Goal: Task Accomplishment & Management: Manage account settings

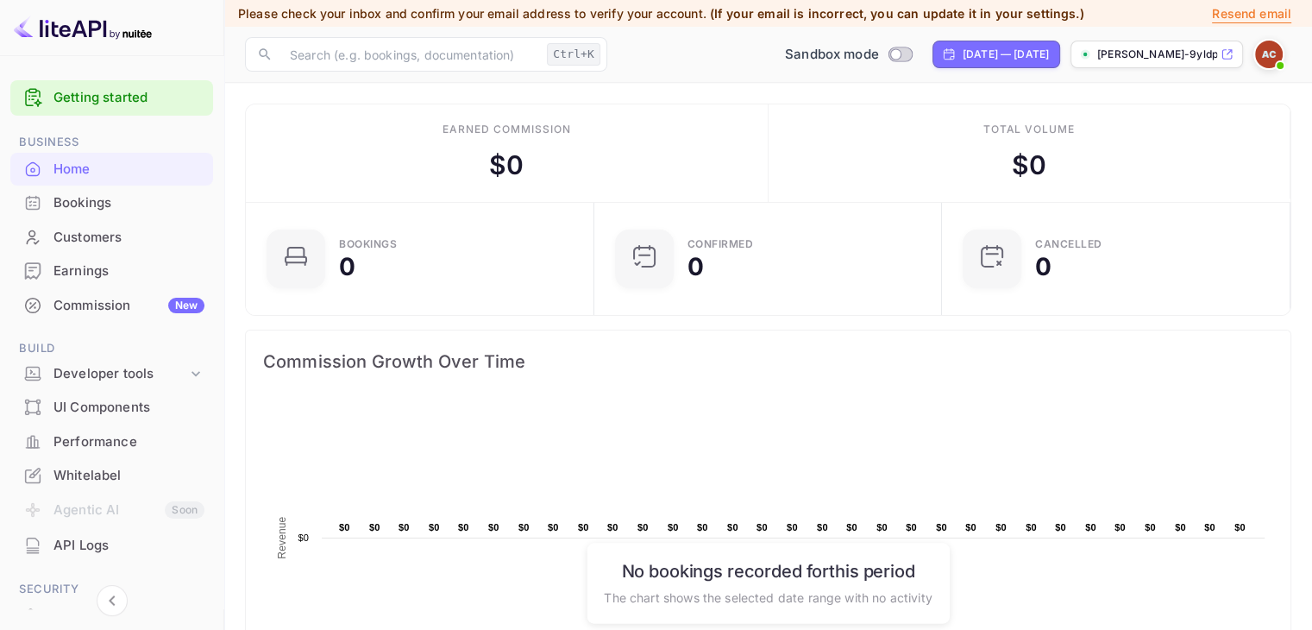
scroll to position [267, 324]
click at [1210, 53] on p "[PERSON_NAME]-9yldp.nuitee...." at bounding box center [1157, 55] width 120 height 16
click at [1271, 47] on img at bounding box center [1269, 55] width 28 height 28
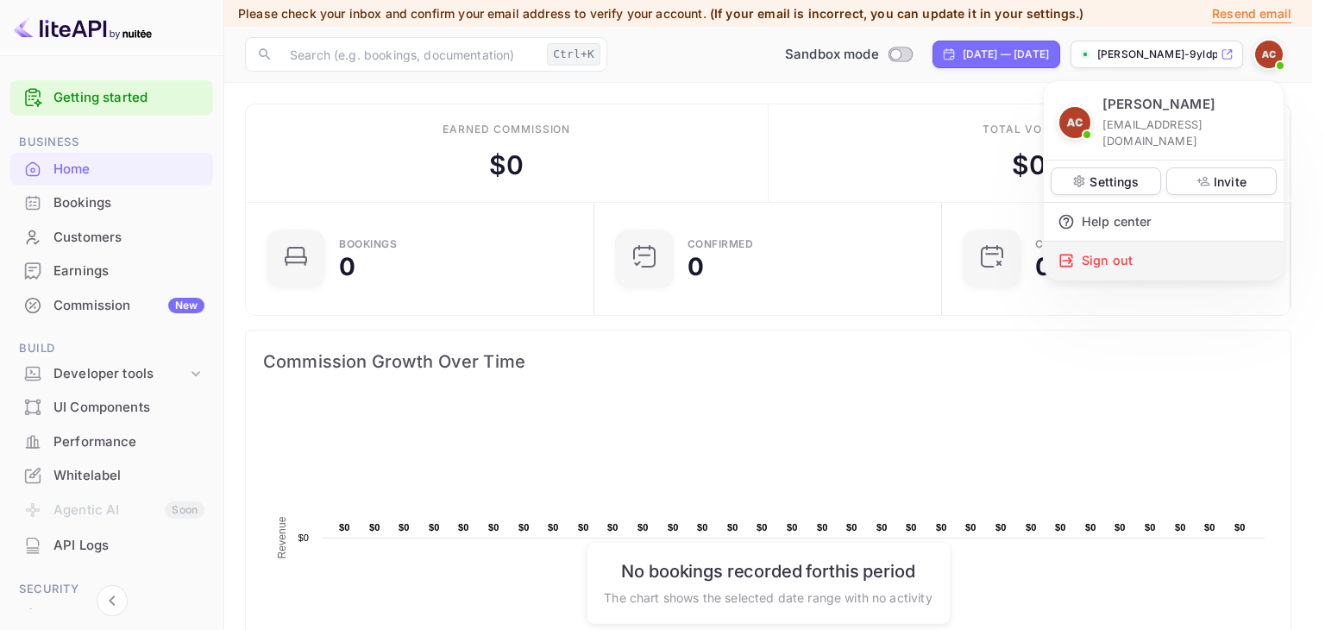
click at [1104, 252] on div "Sign out" at bounding box center [1164, 261] width 240 height 38
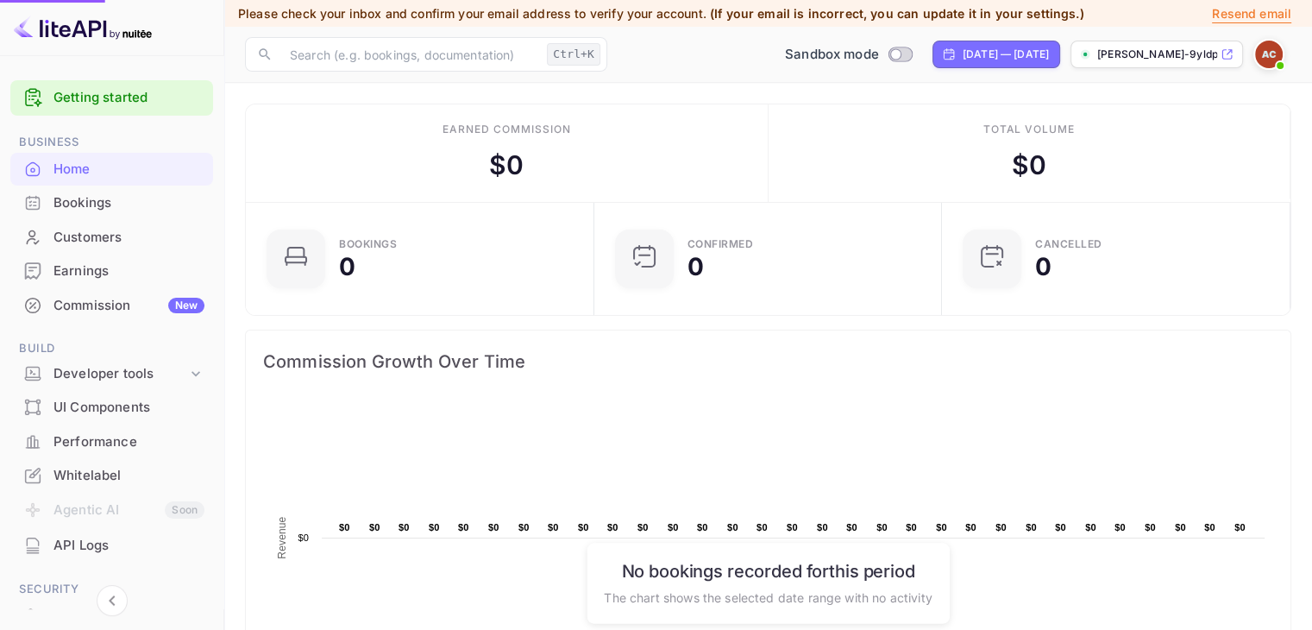
scroll to position [14, 14]
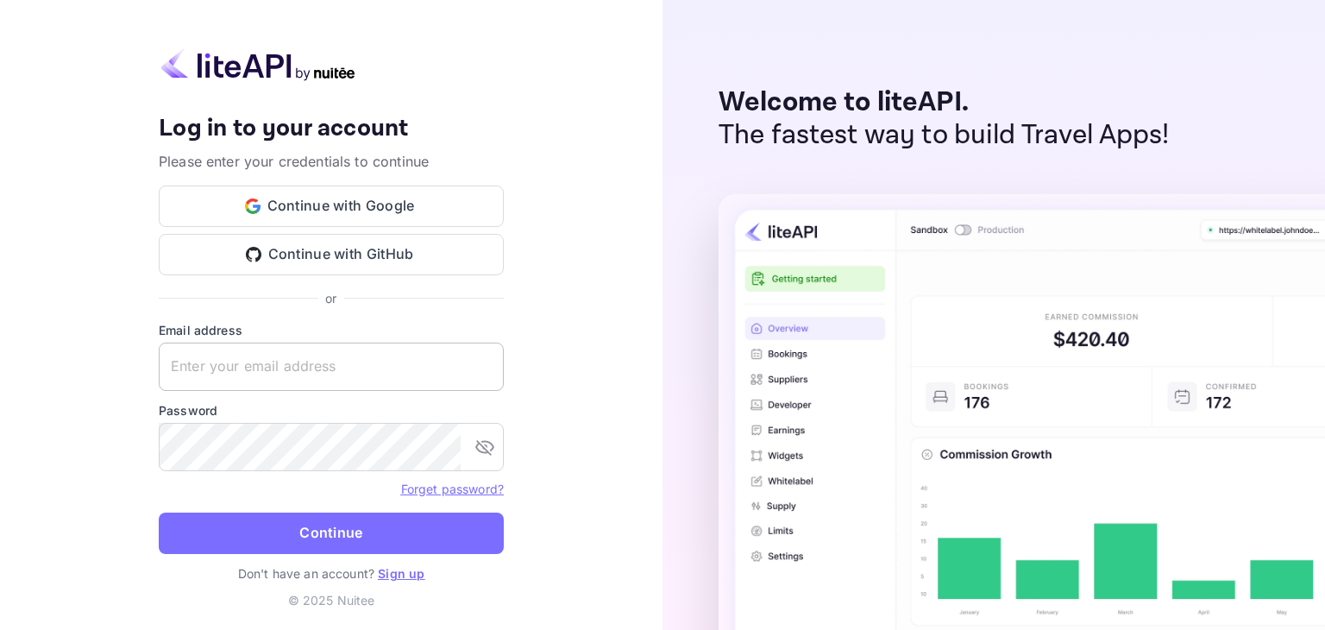
click at [346, 353] on input "text" at bounding box center [331, 367] width 345 height 48
type input "[EMAIL_ADDRESS][DOMAIN_NAME]"
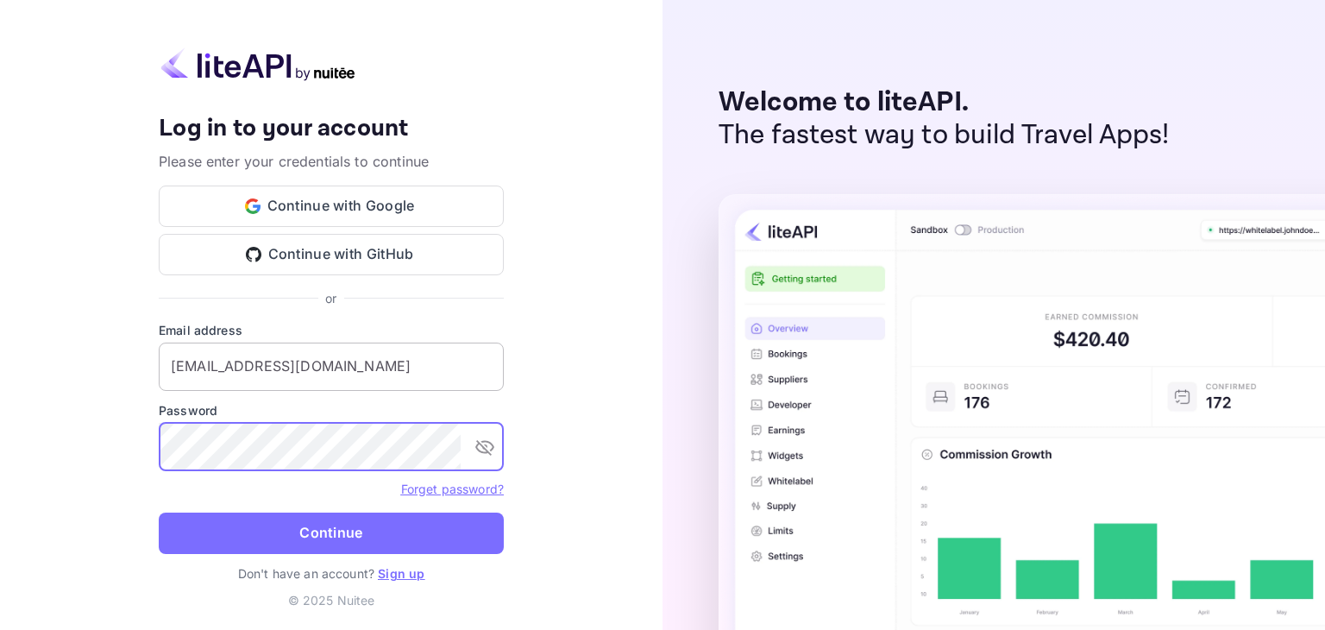
click at [159, 513] on button "Continue" at bounding box center [331, 533] width 345 height 41
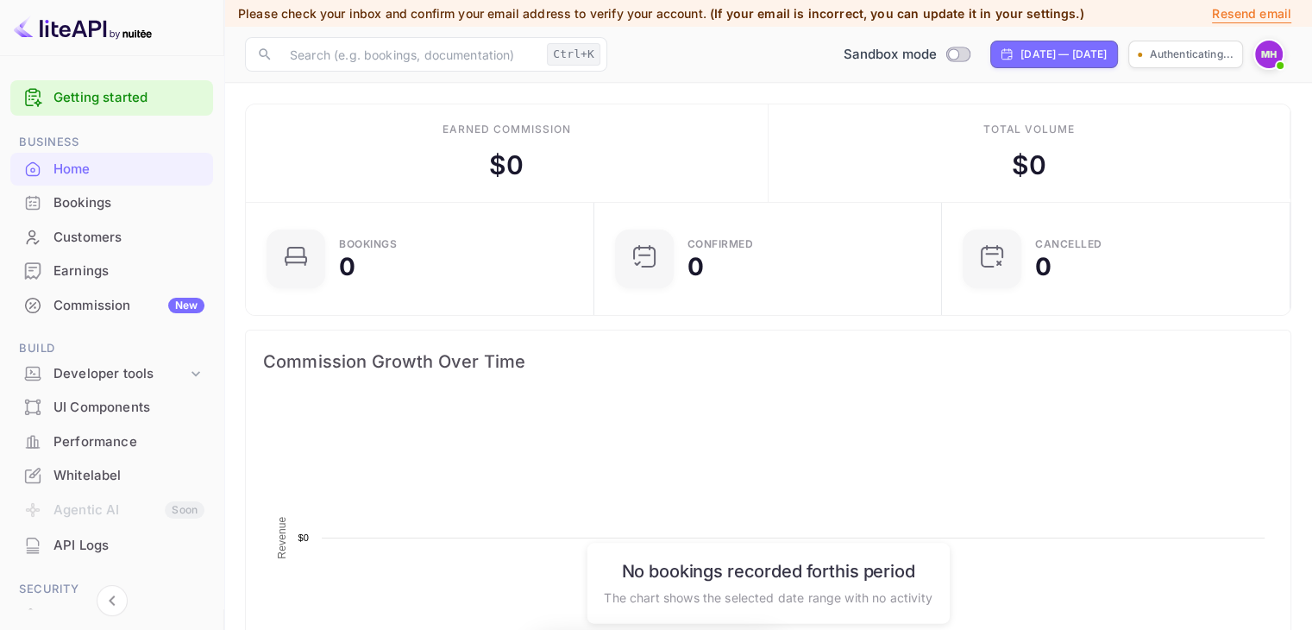
scroll to position [267, 324]
